Goal: Task Accomplishment & Management: Manage account settings

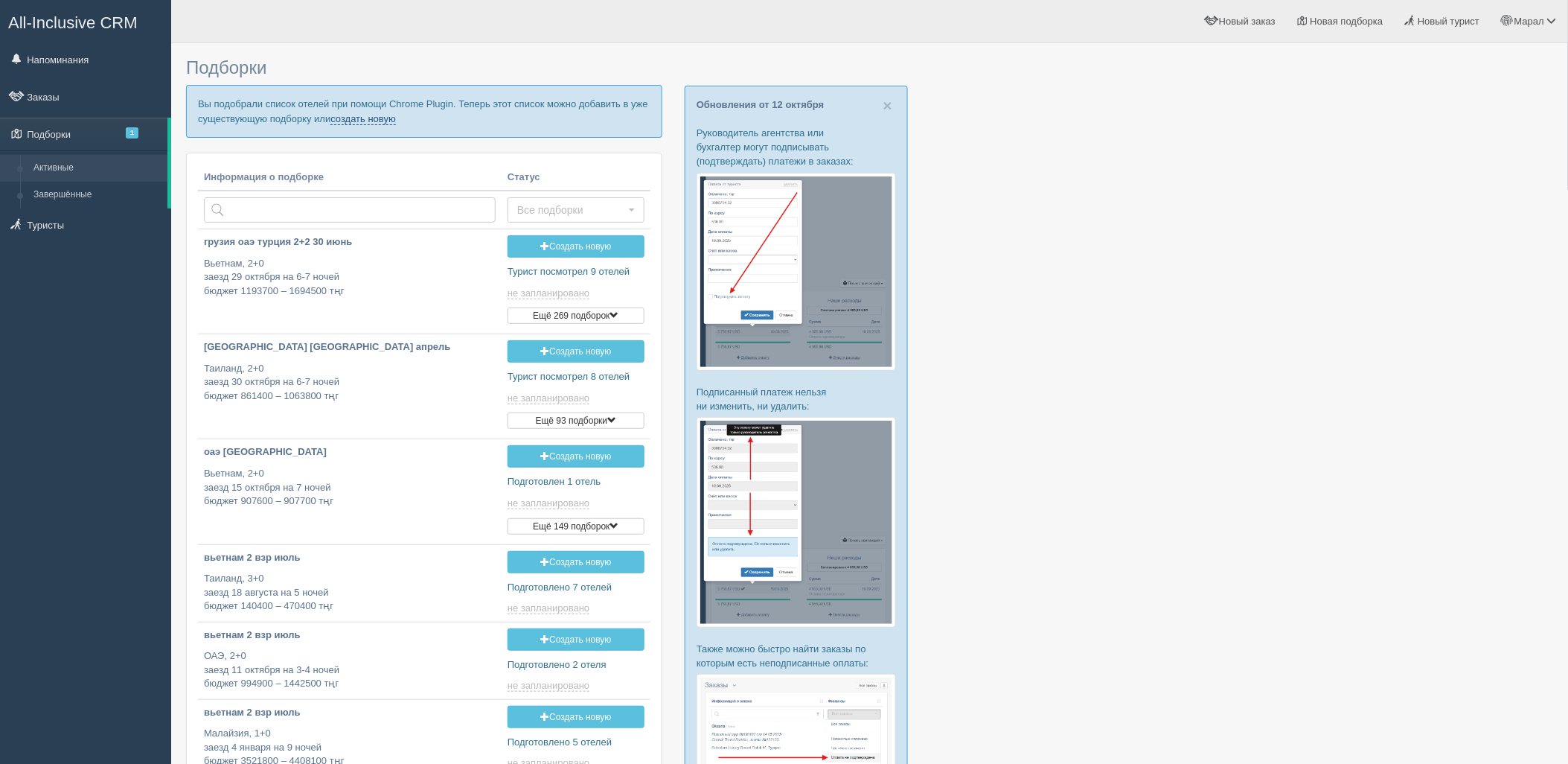
click at [373, 113] on link "создать новую" at bounding box center [363, 119] width 66 height 12
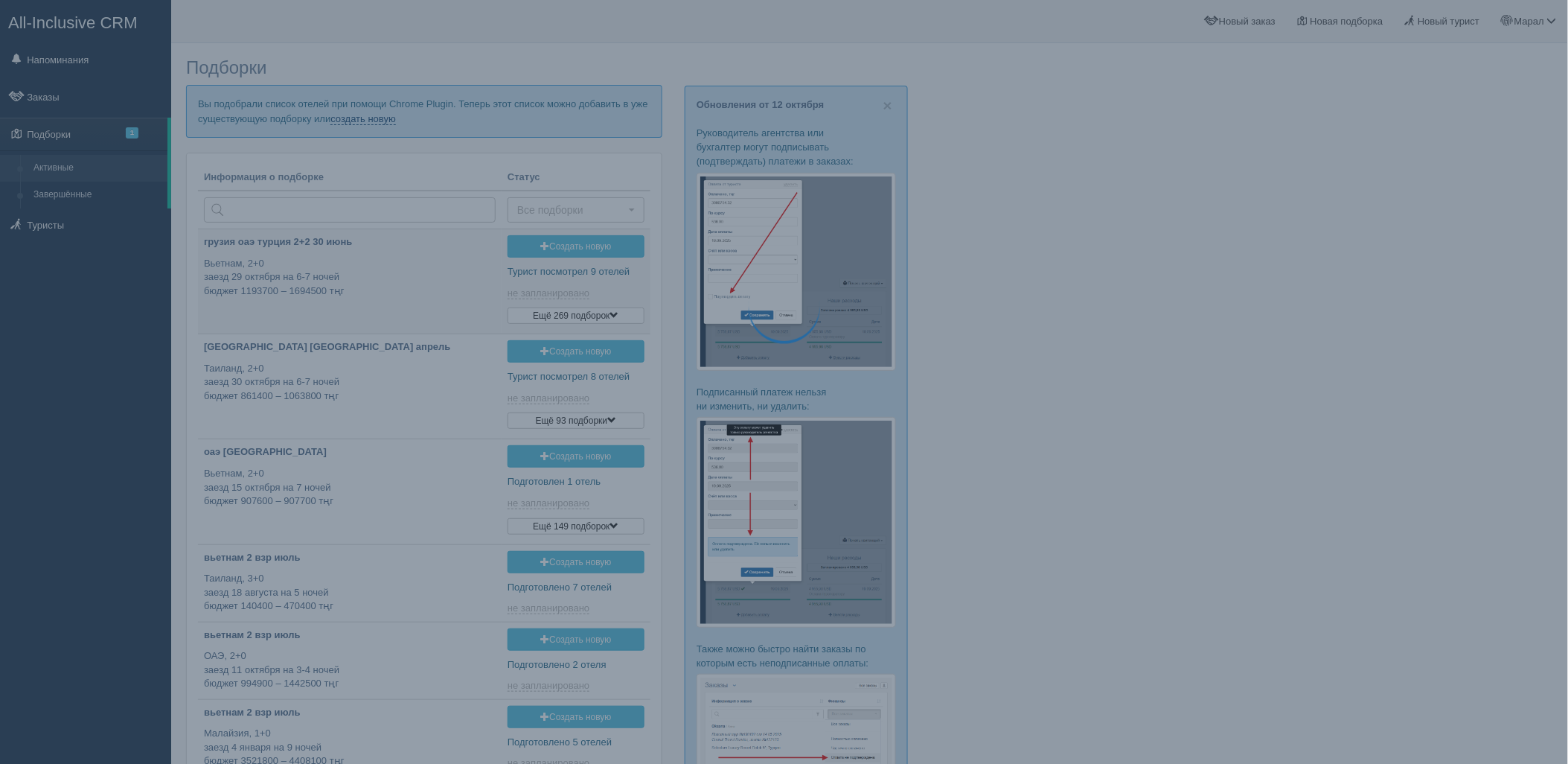
type input "2025-10-14 15:50"
type input "2025-10-14 13:10"
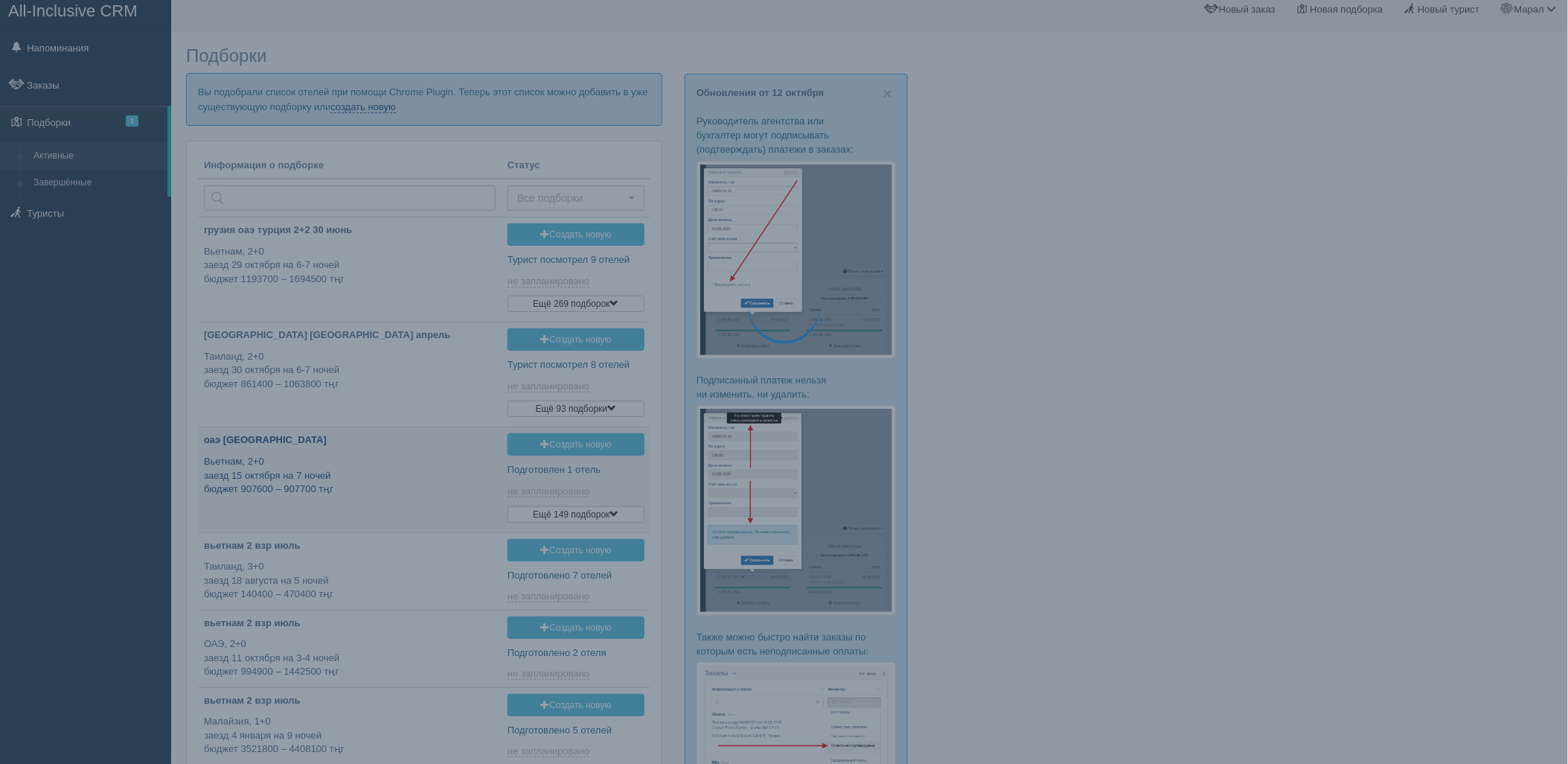
type input "2025-10-14 16:55"
type input "2025-10-14 11:40"
type input "2025-10-14 12:30"
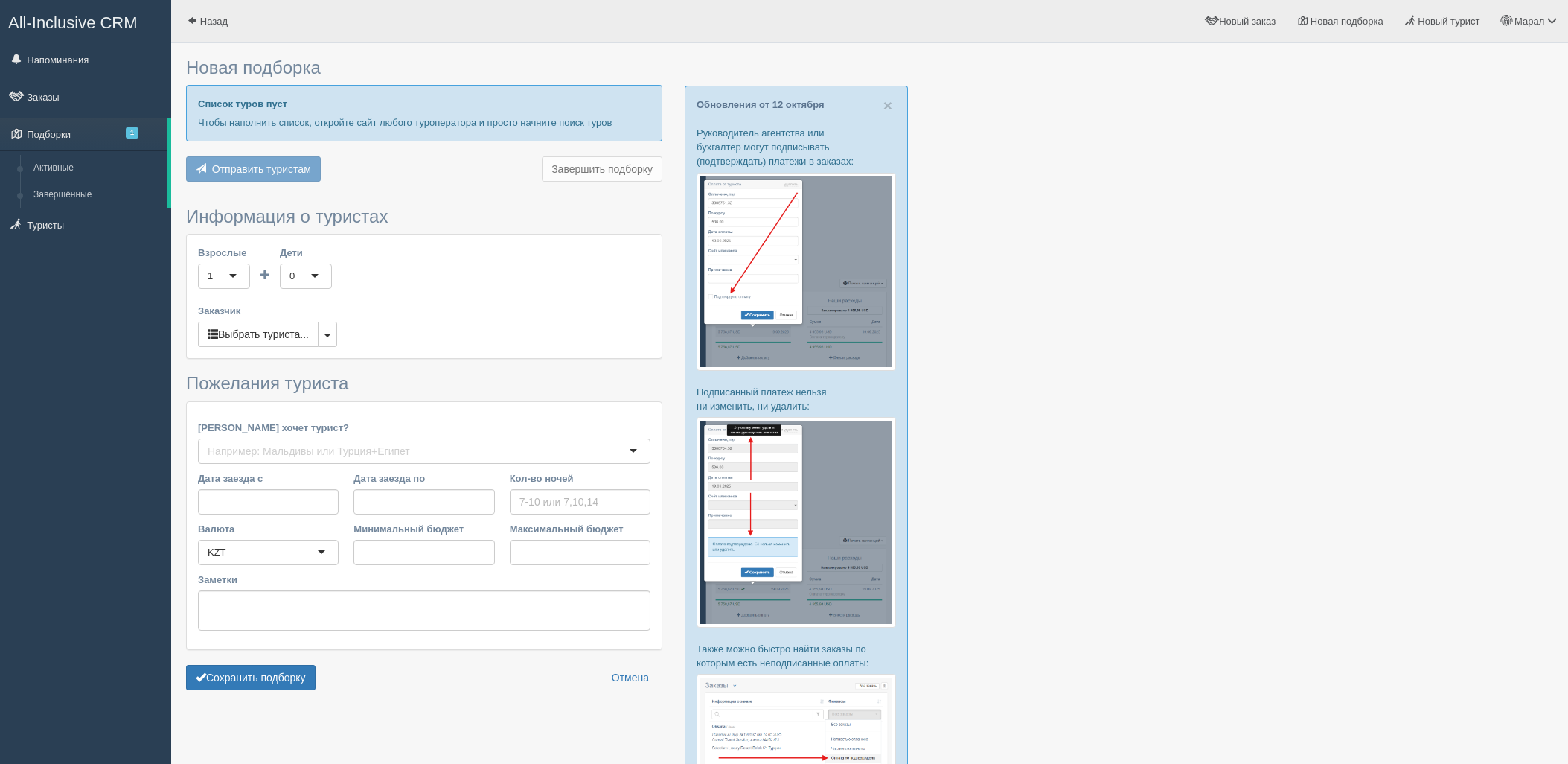
type input "4"
type input "662400"
type input "662500"
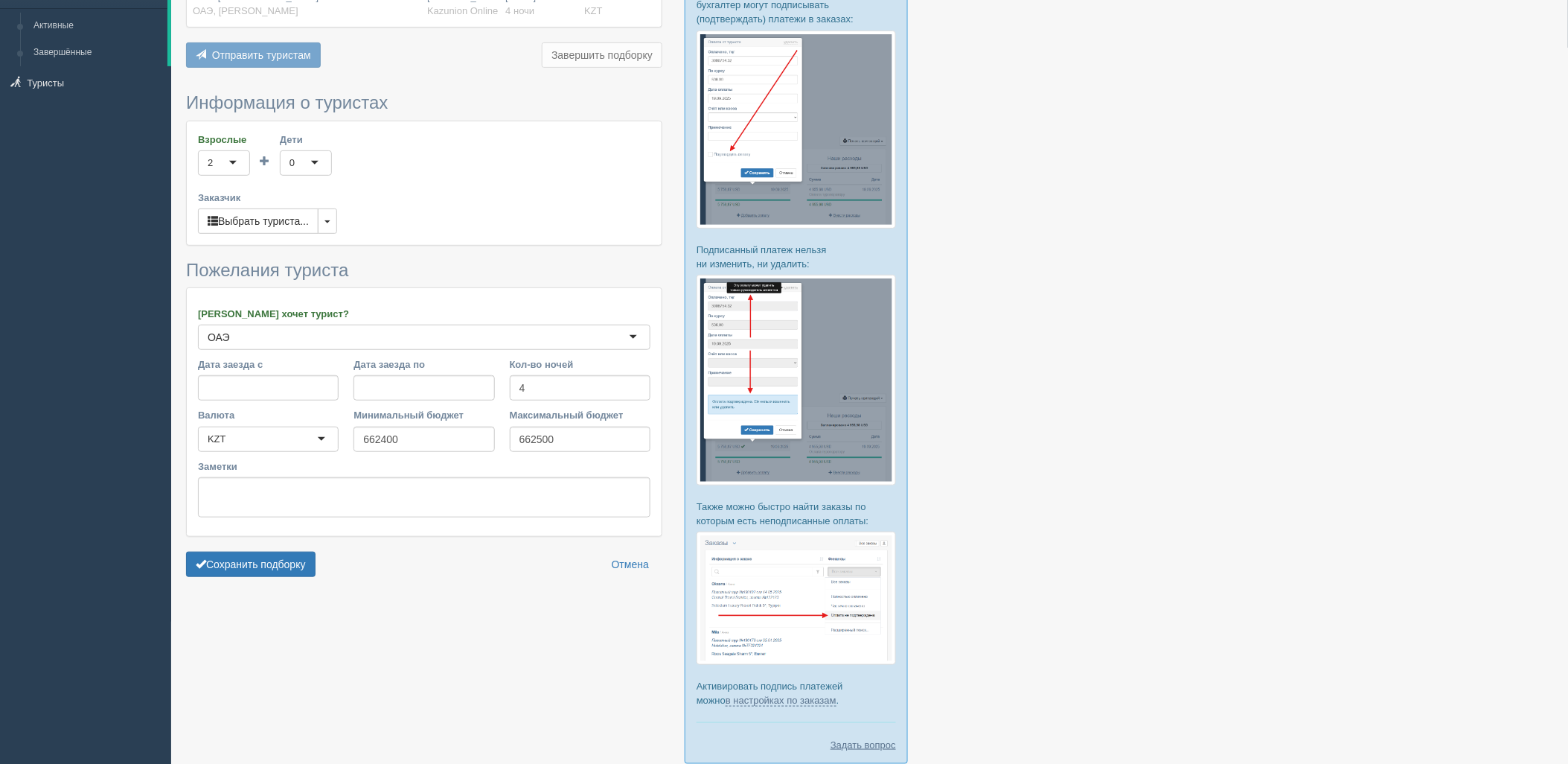
scroll to position [224, 0]
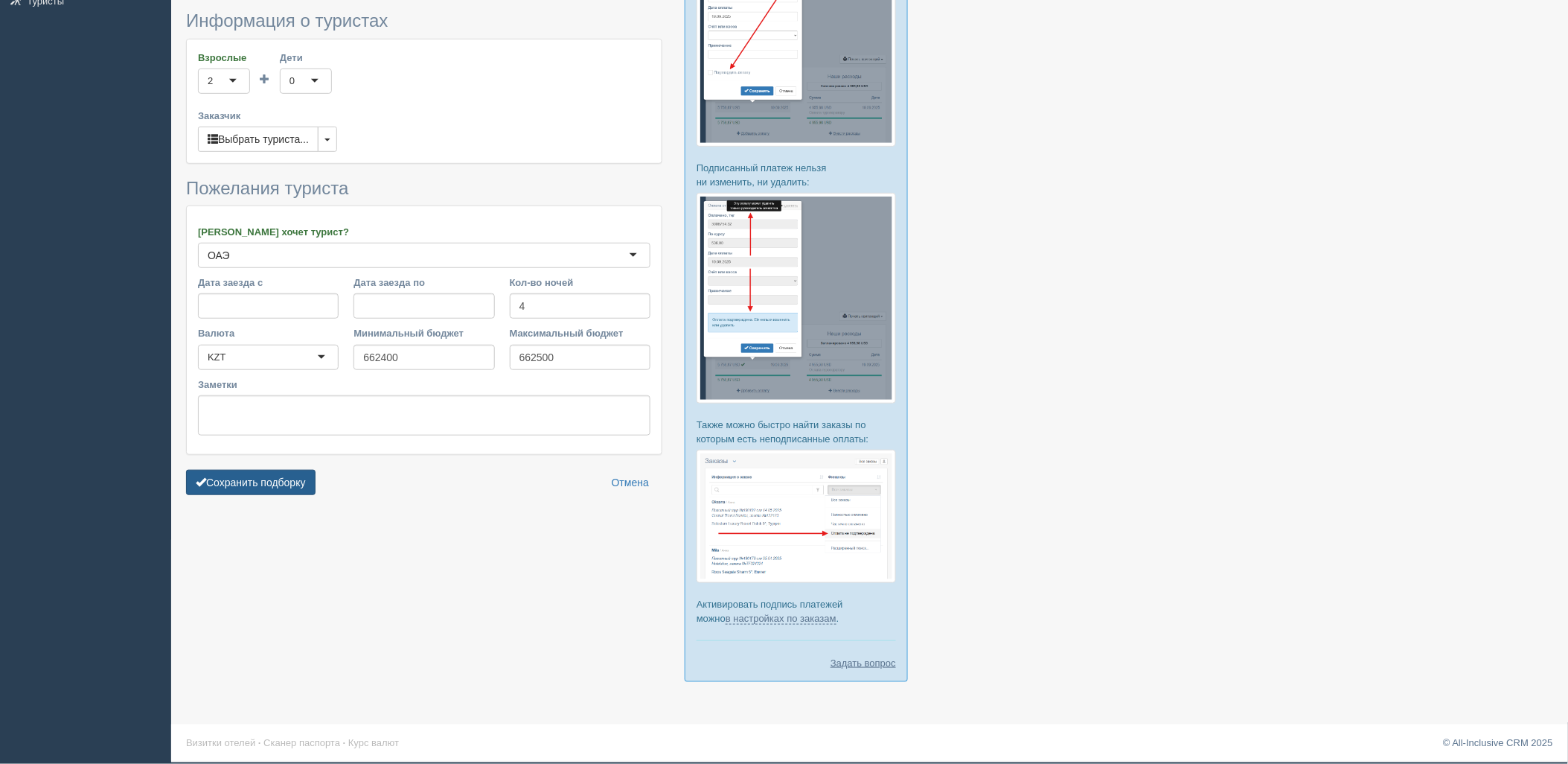
click at [241, 489] on button "Сохранить подборку" at bounding box center [251, 483] width 130 height 26
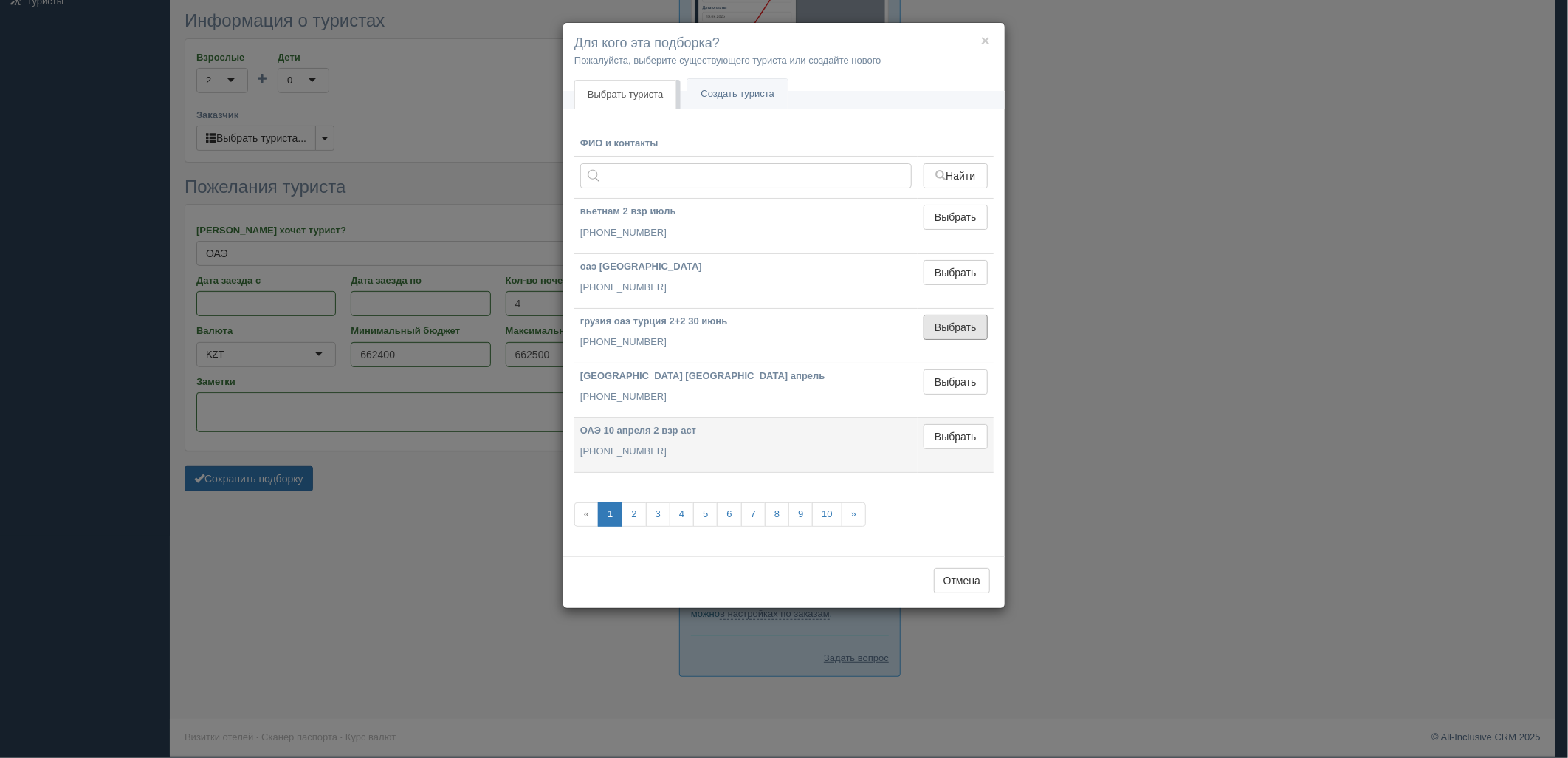
drag, startPoint x: 945, startPoint y: 334, endPoint x: 774, endPoint y: 380, distance: 177.1
click at [945, 334] on button "Выбрать" at bounding box center [956, 328] width 64 height 25
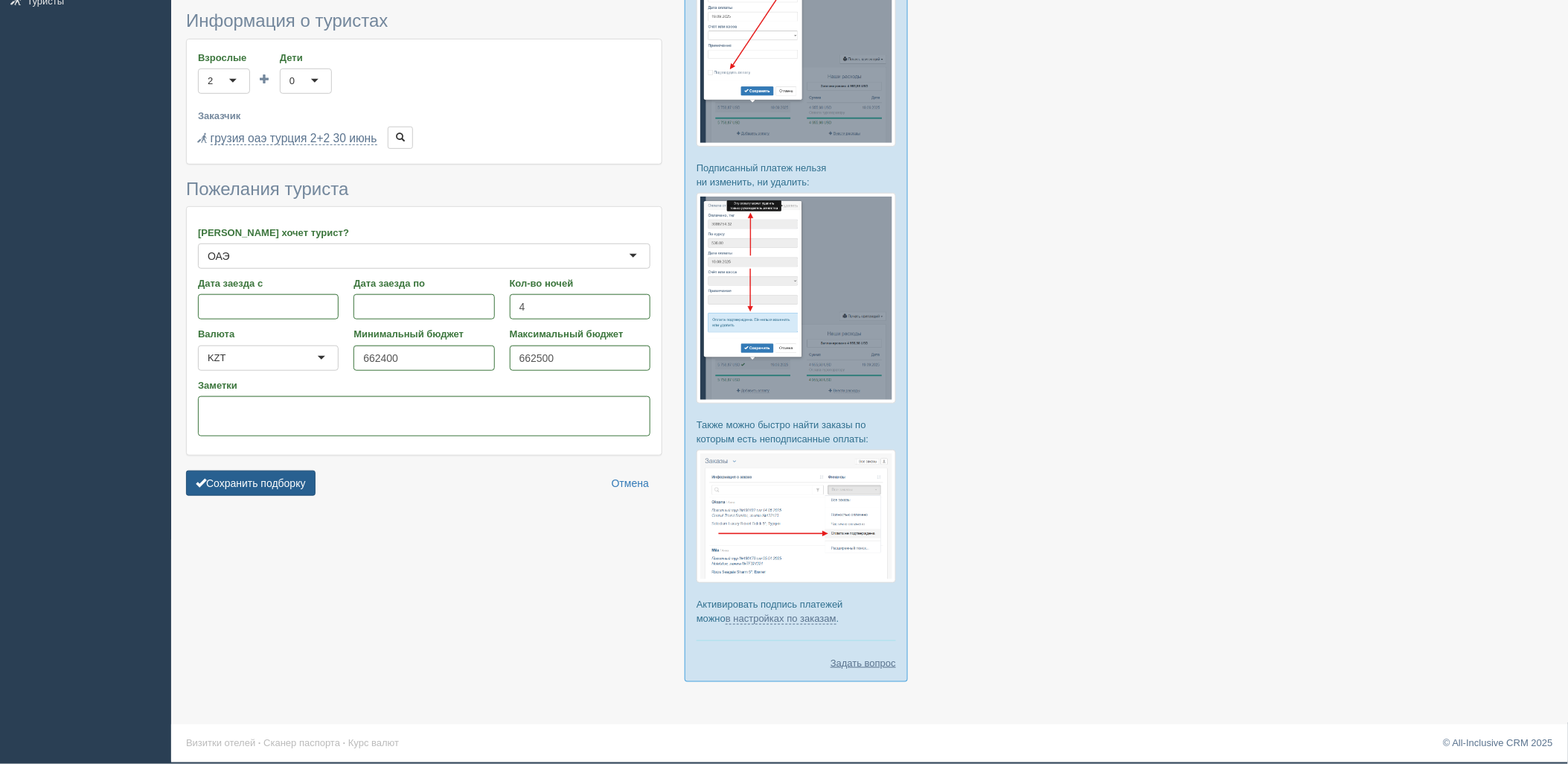
click at [249, 486] on button "Сохранить подборку" at bounding box center [251, 483] width 130 height 26
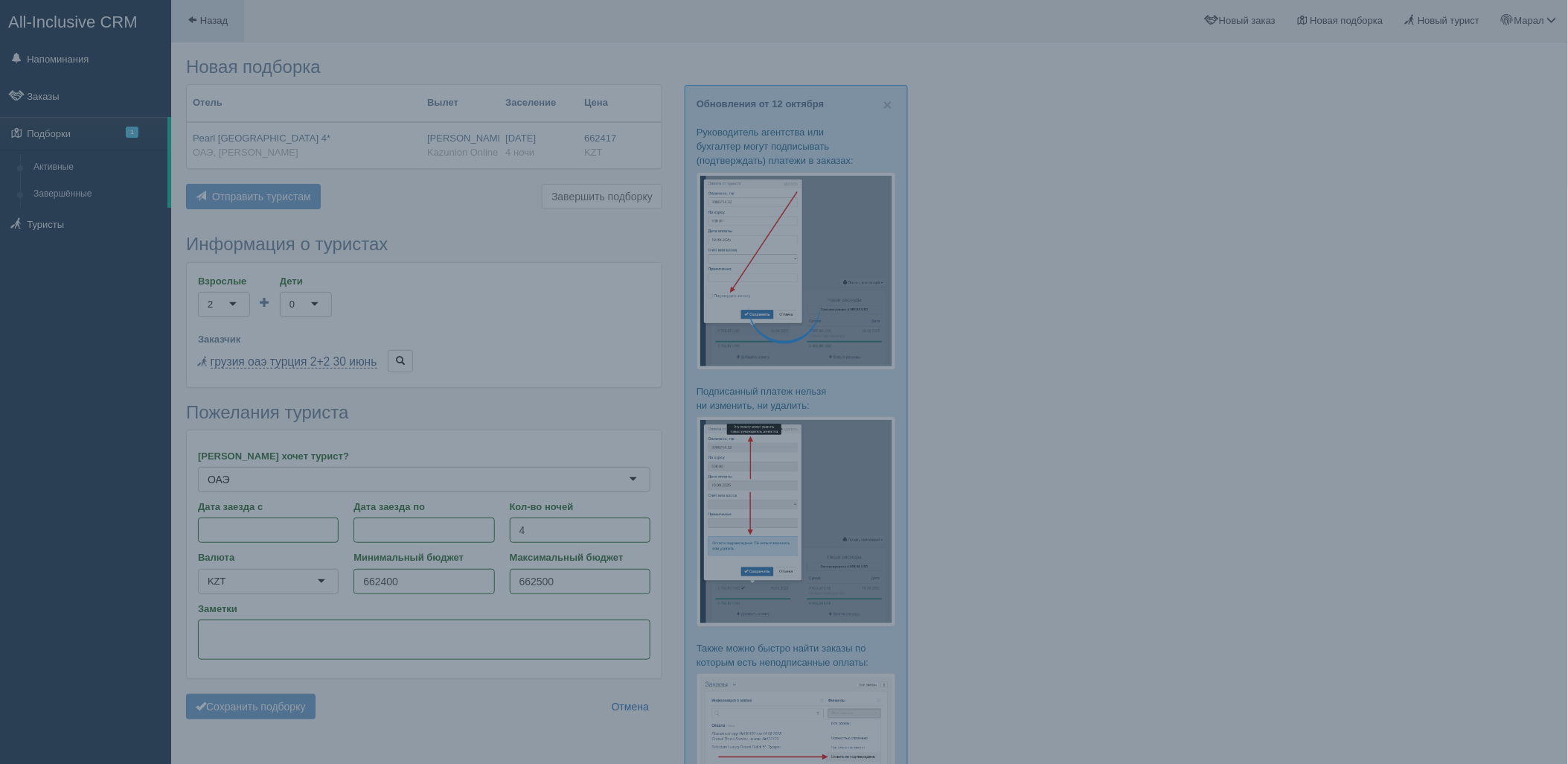
scroll to position [0, 0]
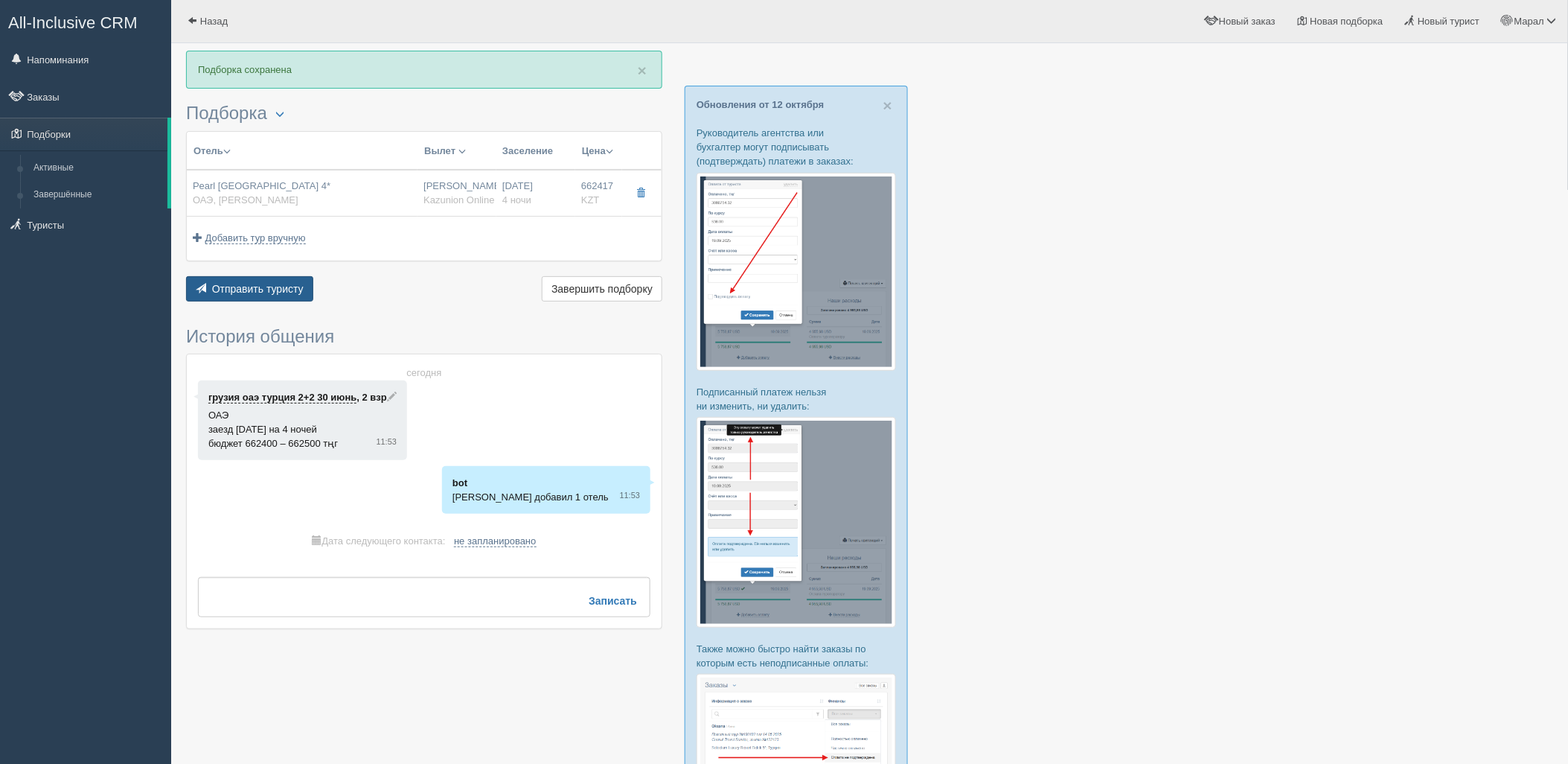
click at [289, 293] on span "Отправить туристу" at bounding box center [258, 289] width 91 height 12
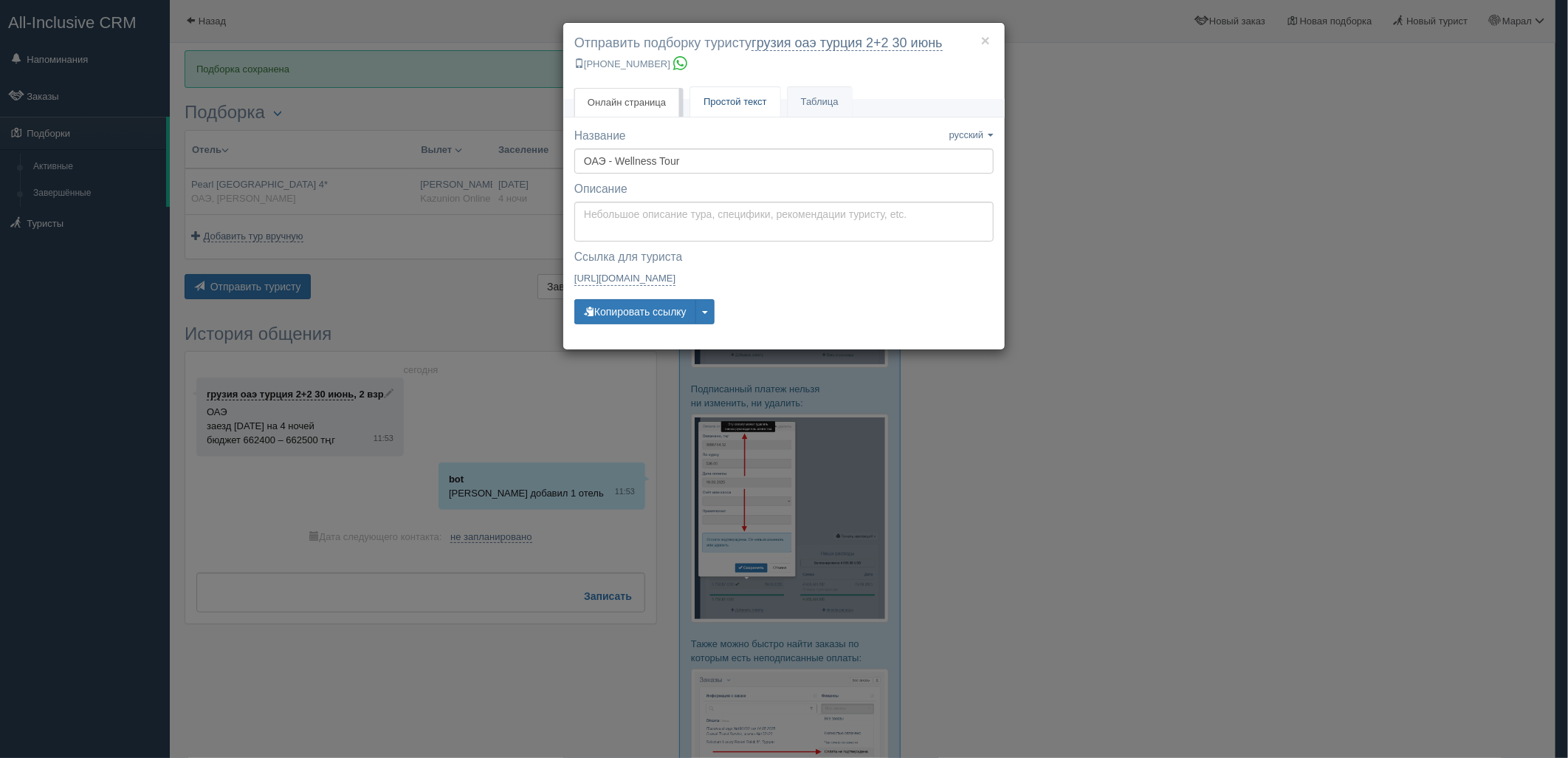
click at [704, 102] on link "Простой текст Текст" at bounding box center [735, 103] width 90 height 30
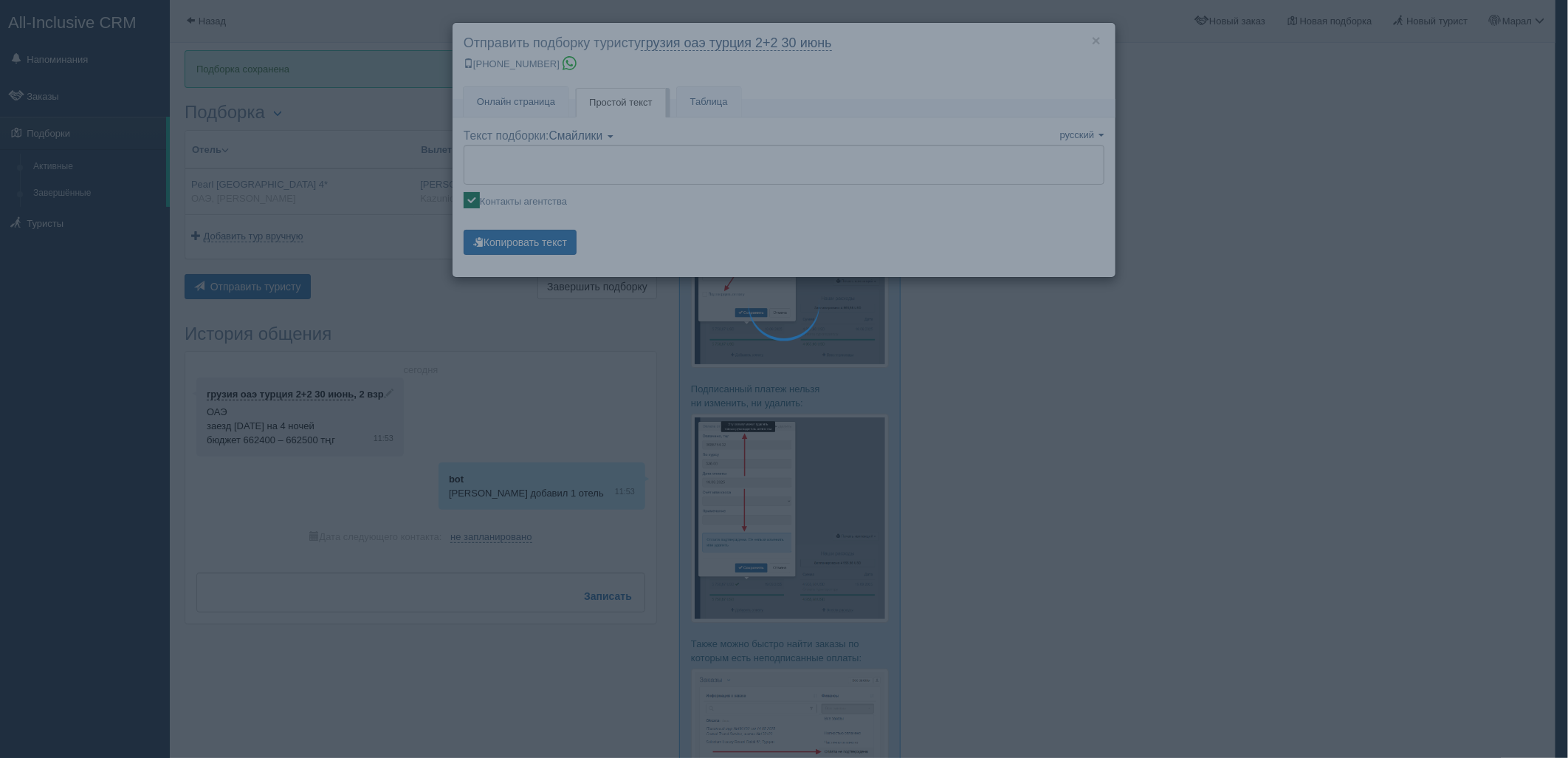
type textarea "🌞 Loremi dolo! Sitametcon Adi elitseddoei temporinc utlabore: 🌎 ETD, Mag-Aliq 🏩…"
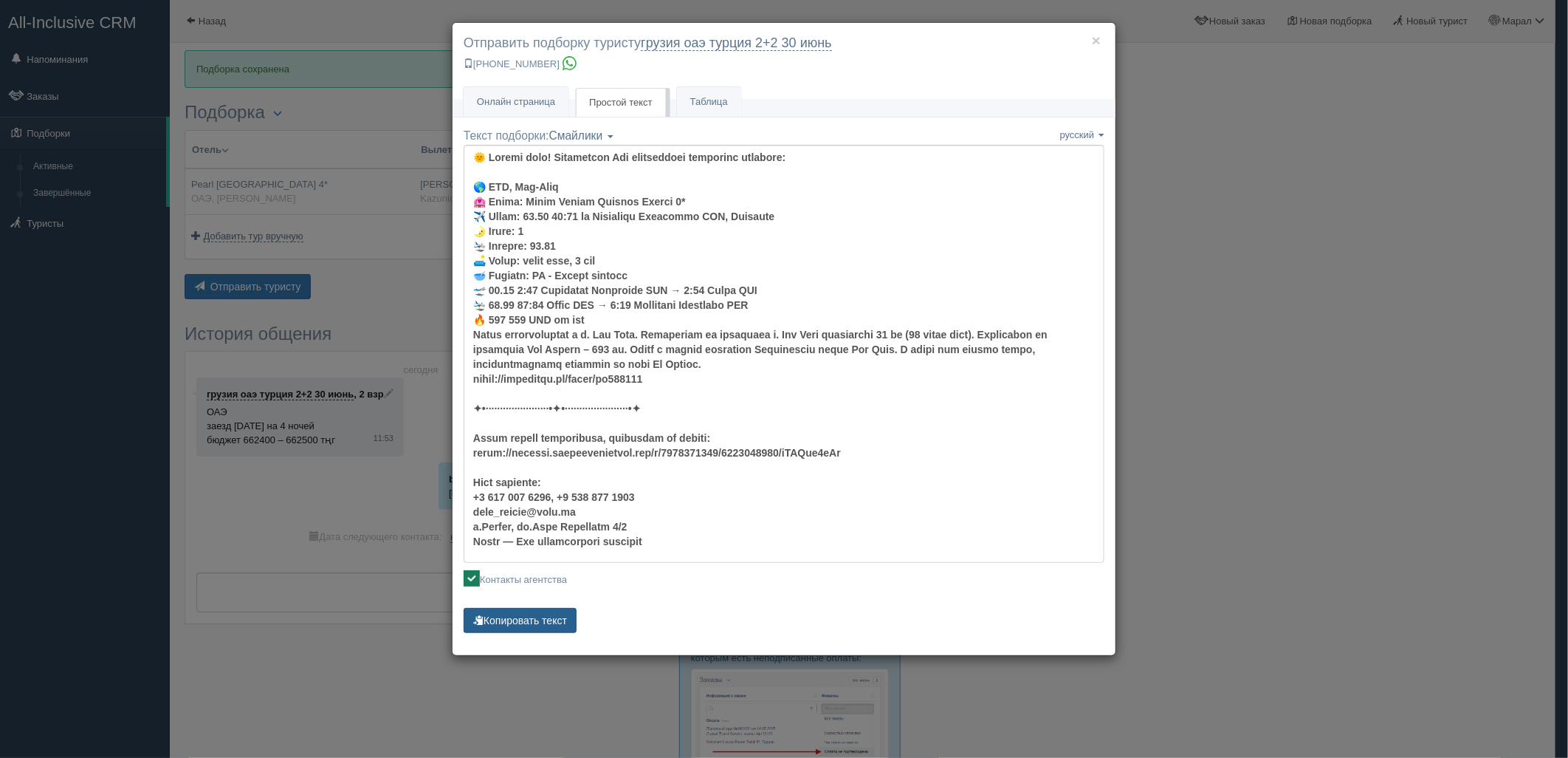
click at [488, 620] on button "Копировать текст" at bounding box center [520, 620] width 113 height 25
click at [1228, 237] on div "× Отправить подборку туристу грузия оаэ [GEOGRAPHIC_DATA] 2+2 [DATE] [PHONE_NUM…" at bounding box center [784, 379] width 1568 height 758
